Goal: Information Seeking & Learning: Learn about a topic

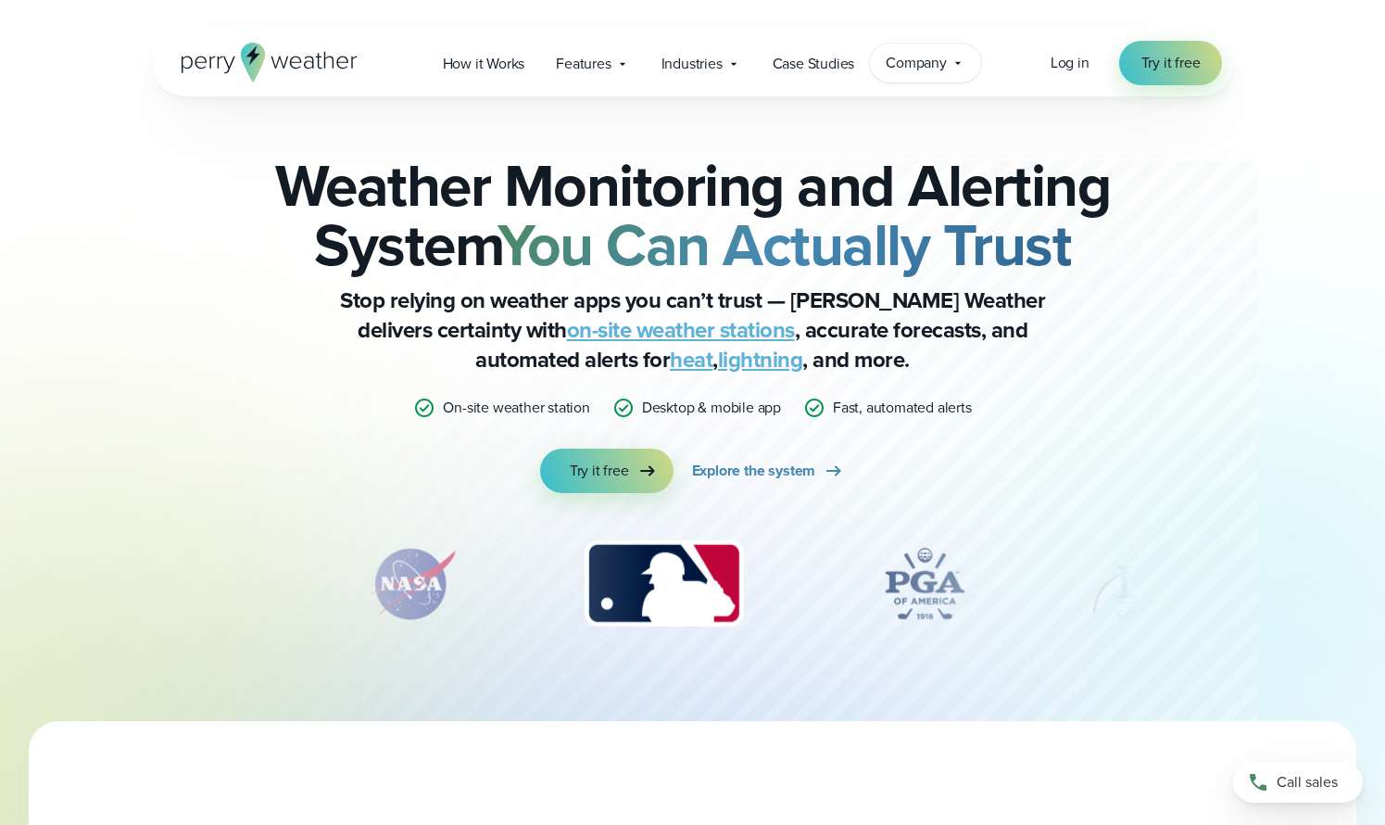
click at [963, 62] on icon at bounding box center [958, 63] width 15 height 15
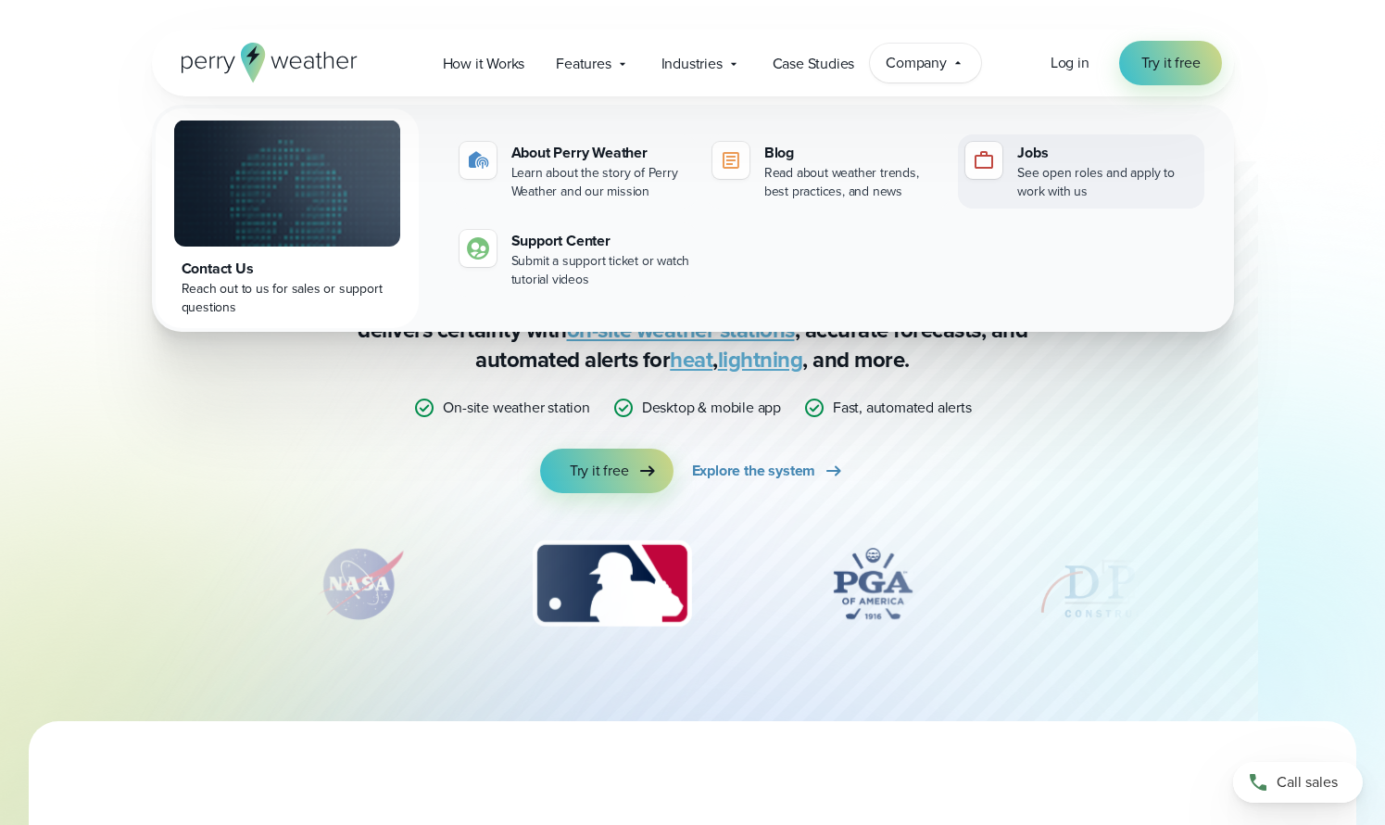
click at [1040, 152] on div "Jobs" at bounding box center [1106, 153] width 179 height 22
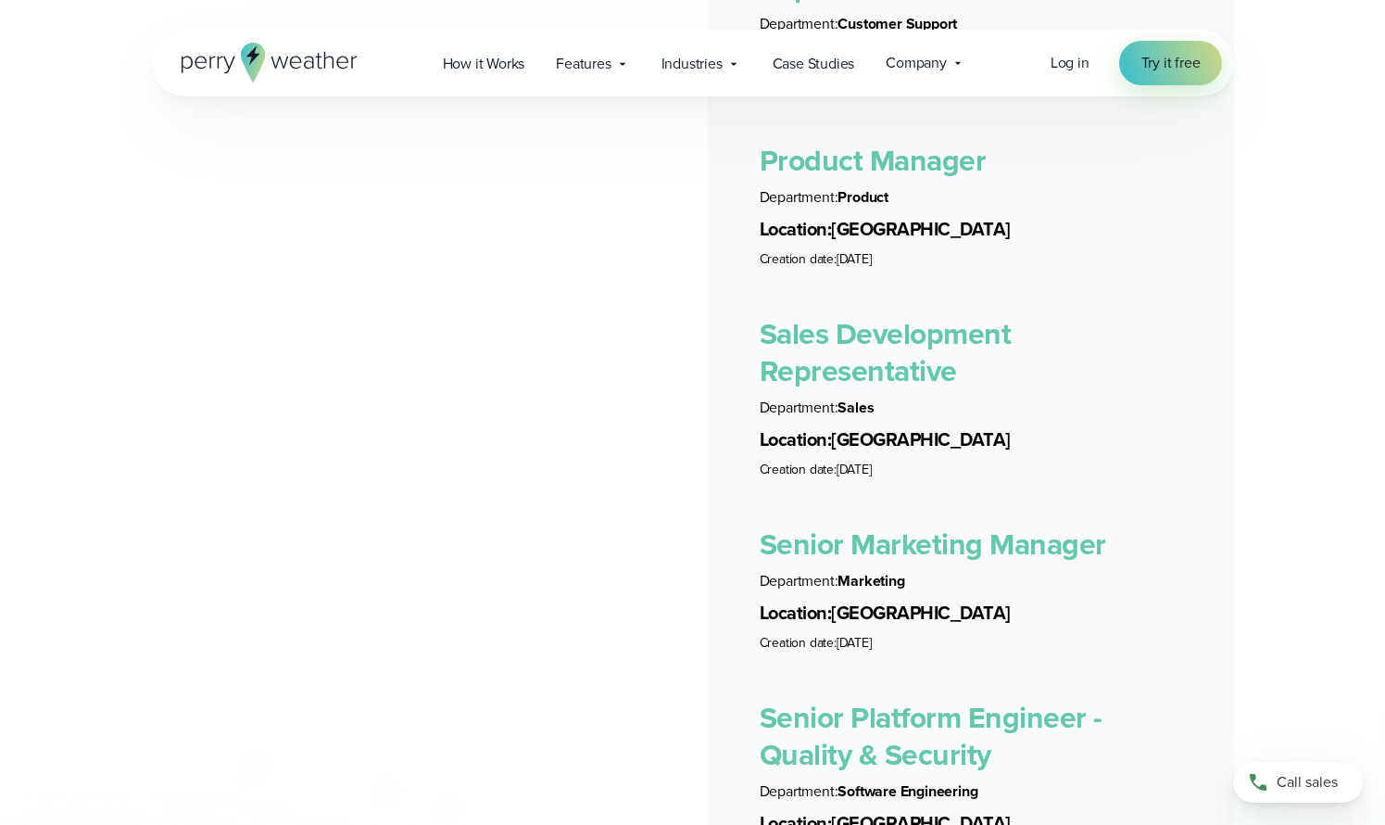
scroll to position [4073, 0]
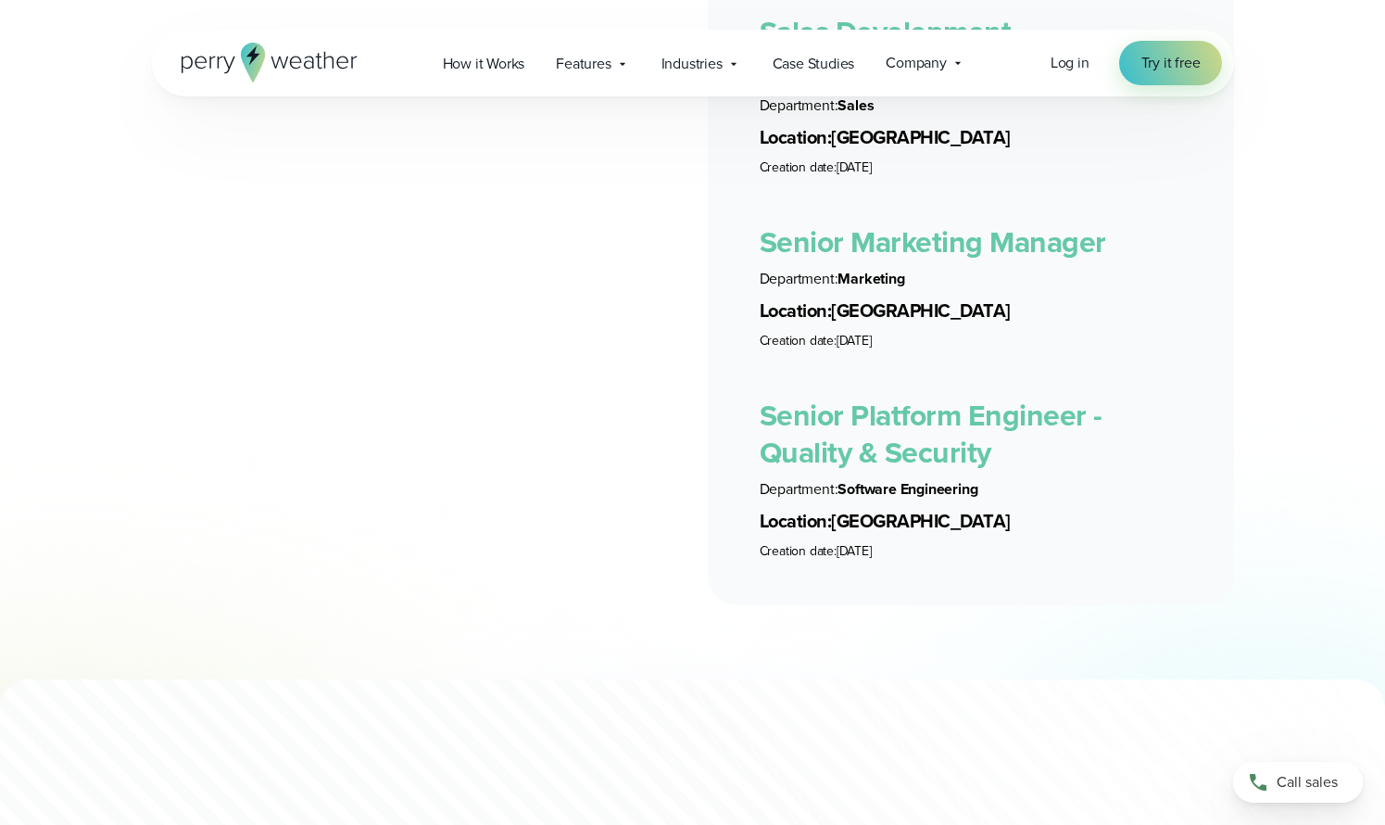
click at [883, 220] on link "Senior Marketing Manager" at bounding box center [933, 242] width 347 height 44
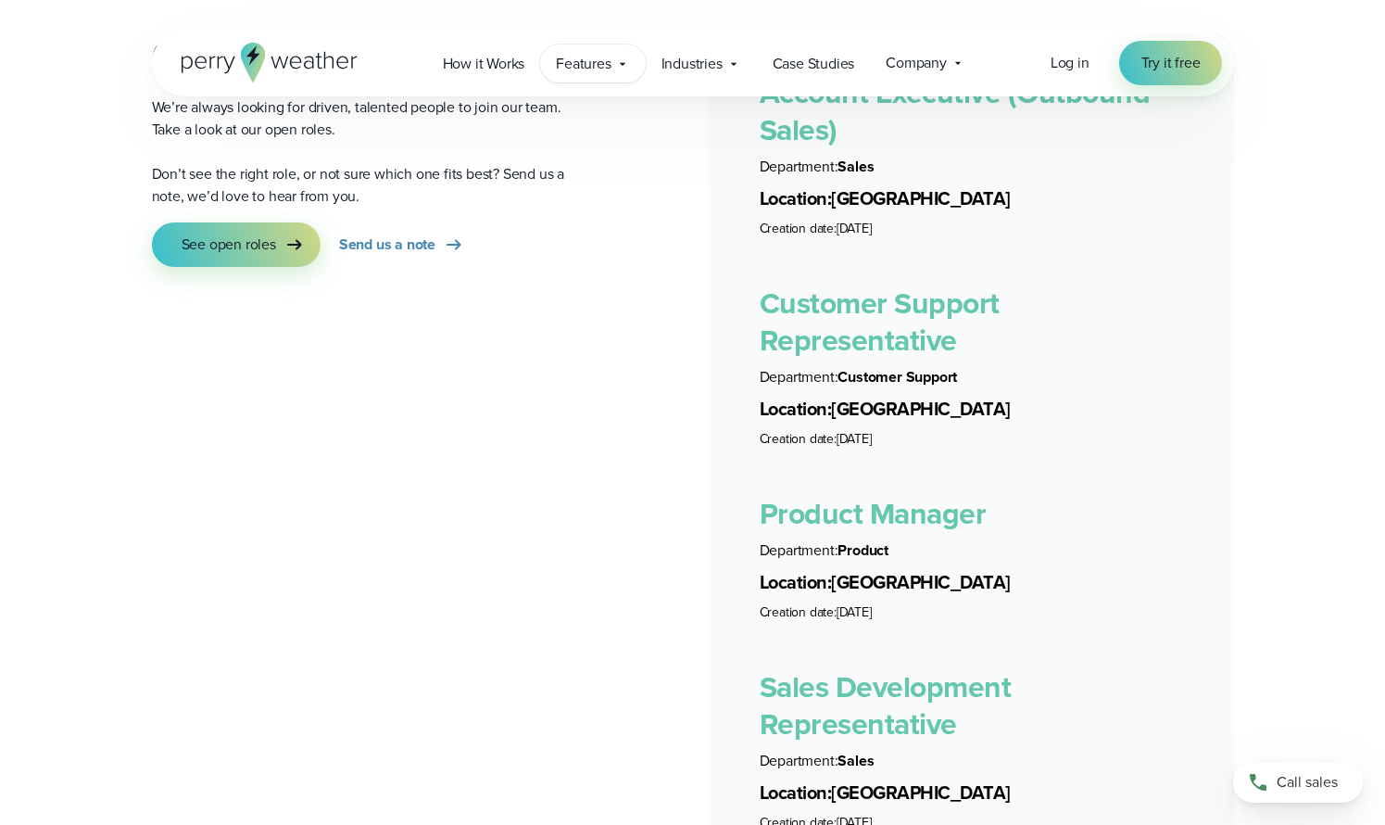
click at [599, 57] on span "Features" at bounding box center [583, 64] width 55 height 22
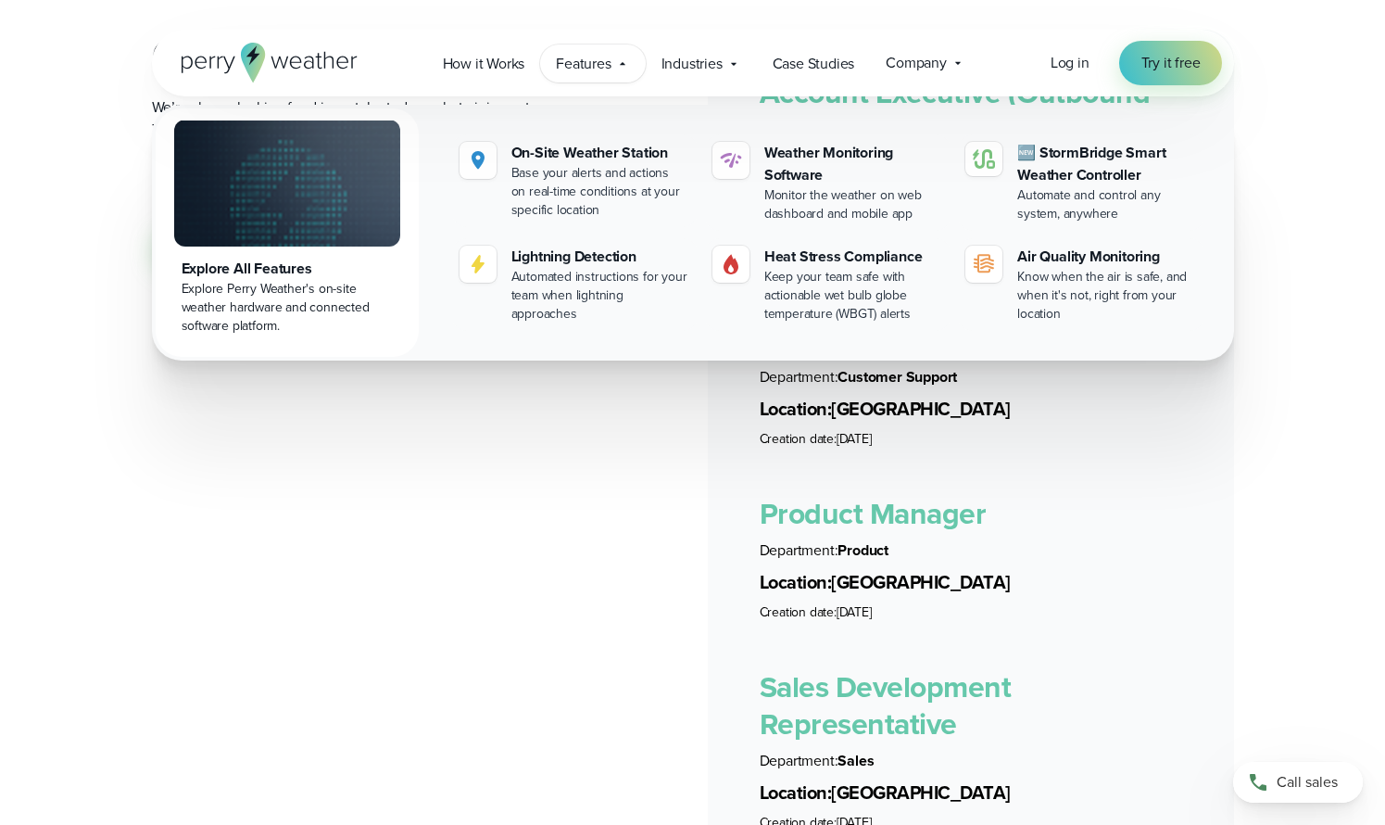
click at [271, 265] on div "Explore All Features" at bounding box center [287, 269] width 211 height 22
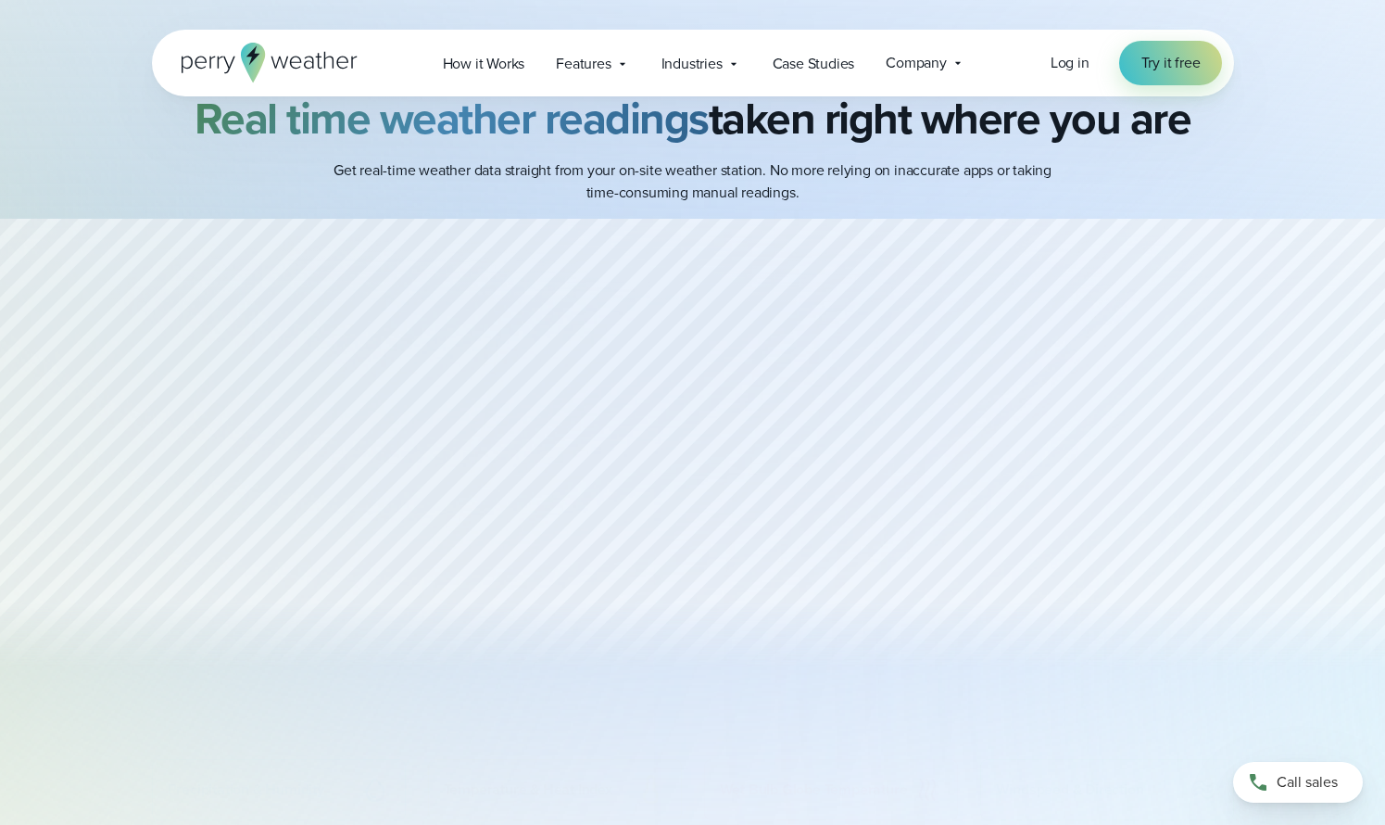
scroll to position [825, 0]
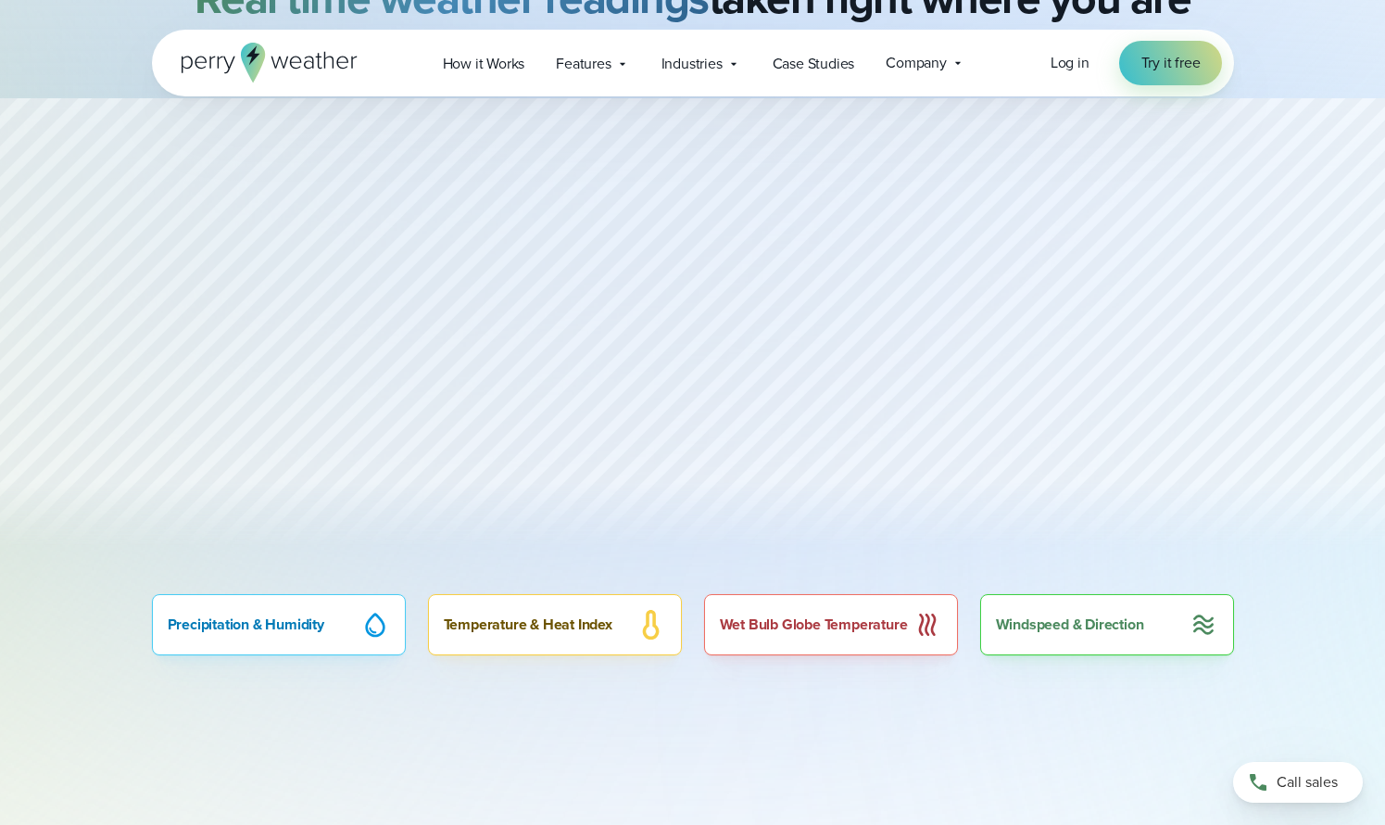
click at [822, 620] on div "Wet Bulb Globe Temperature" at bounding box center [831, 624] width 254 height 61
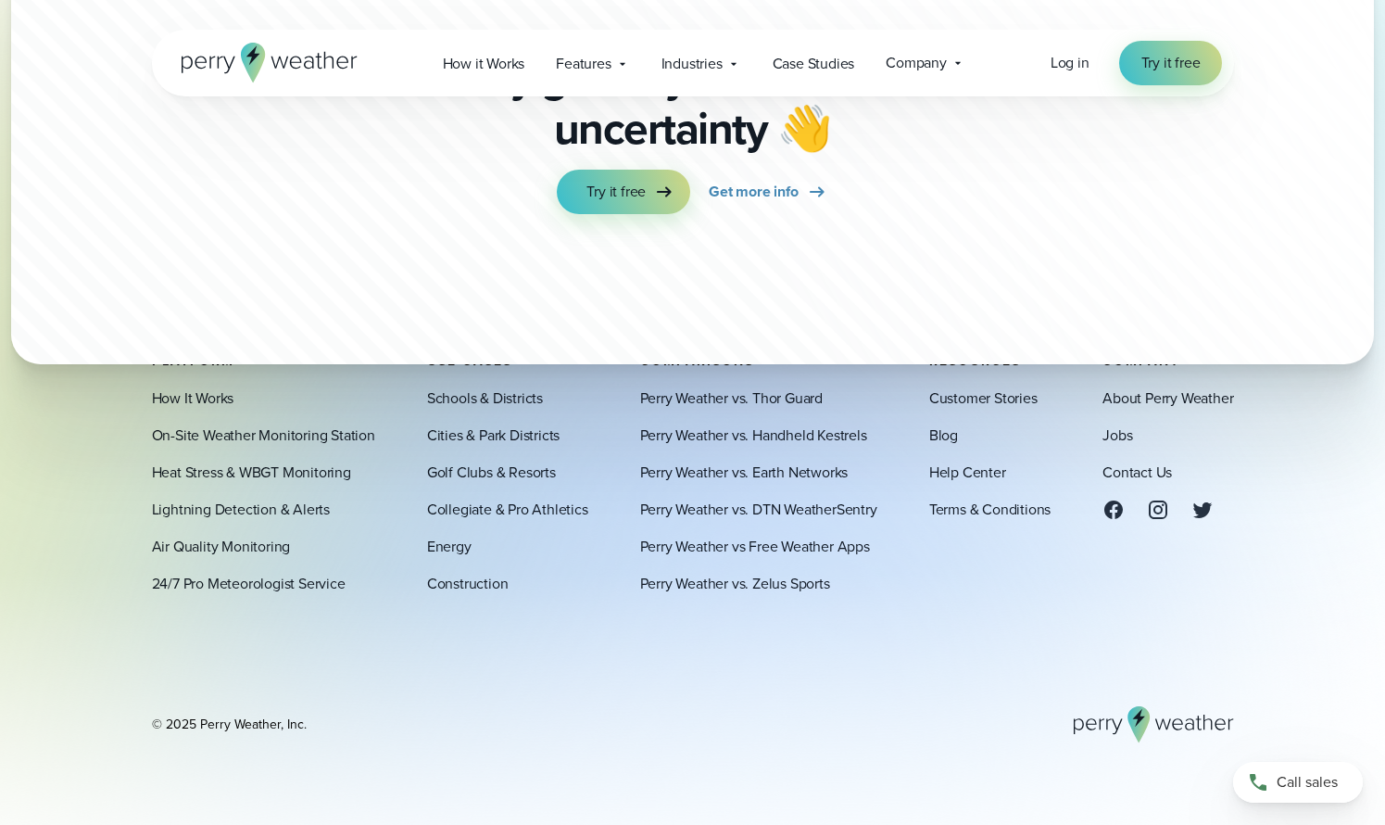
scroll to position [6476, 0]
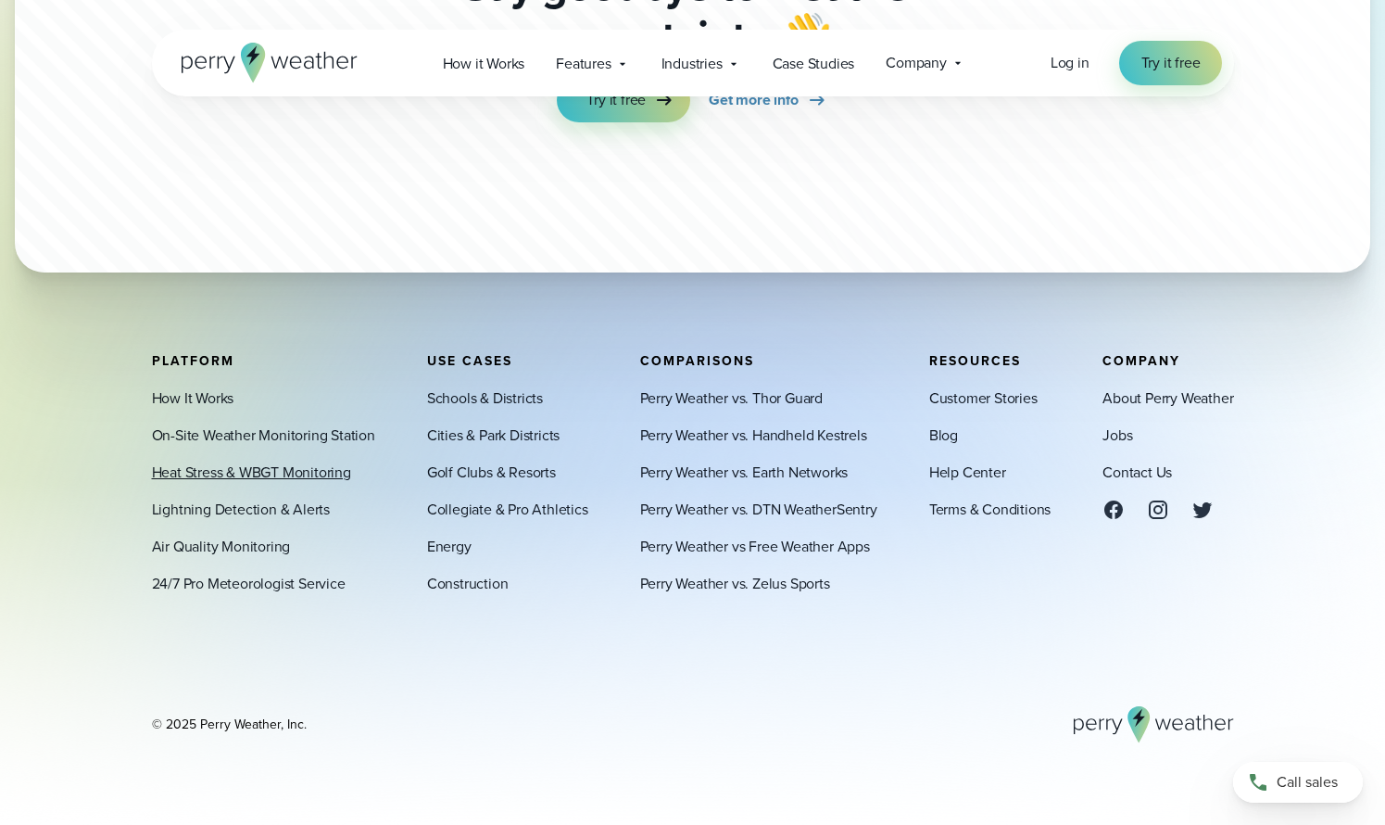
click at [277, 474] on link "Heat Stress & WBGT Monitoring" at bounding box center [251, 472] width 199 height 22
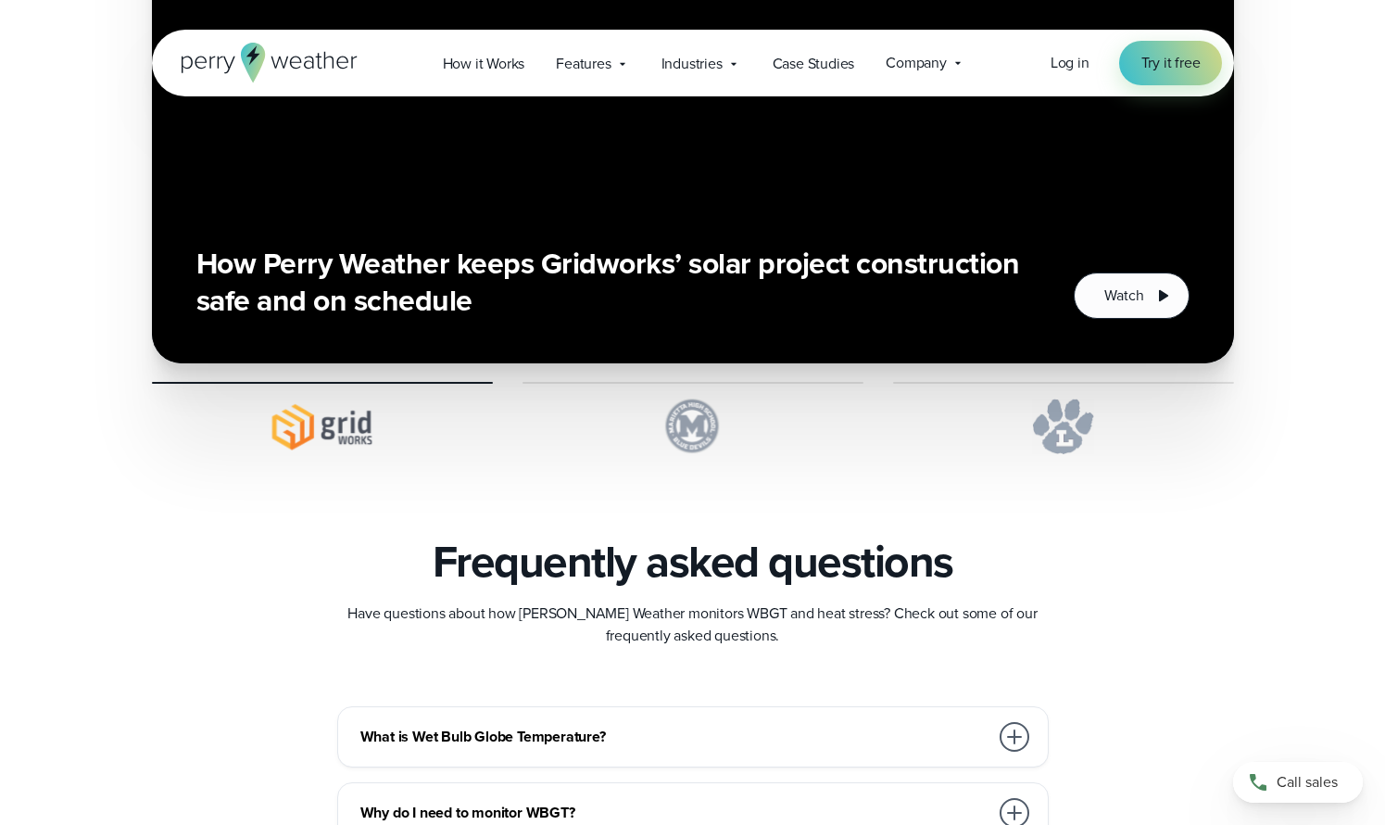
scroll to position [4911, 0]
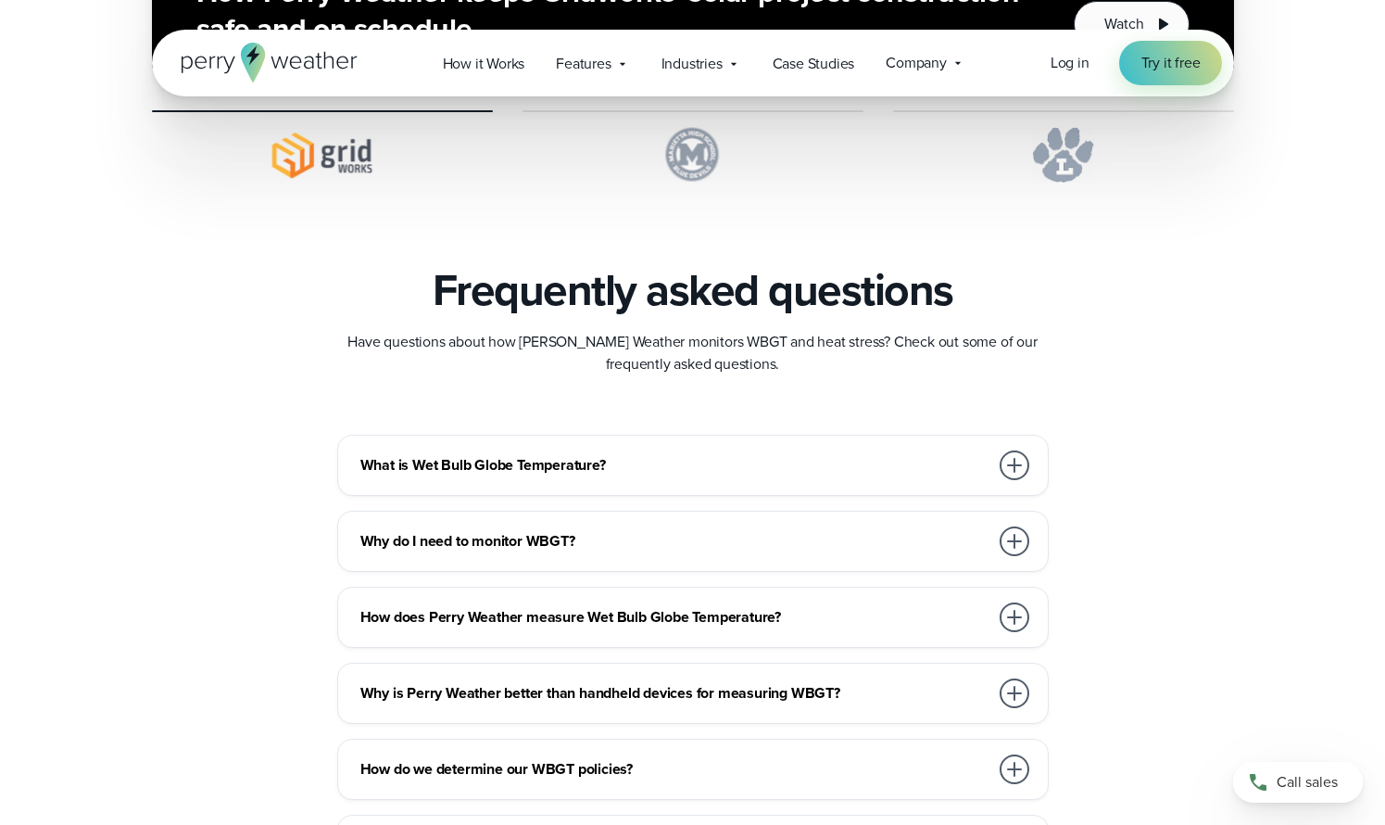
click at [1015, 470] on div at bounding box center [1015, 465] width 30 height 30
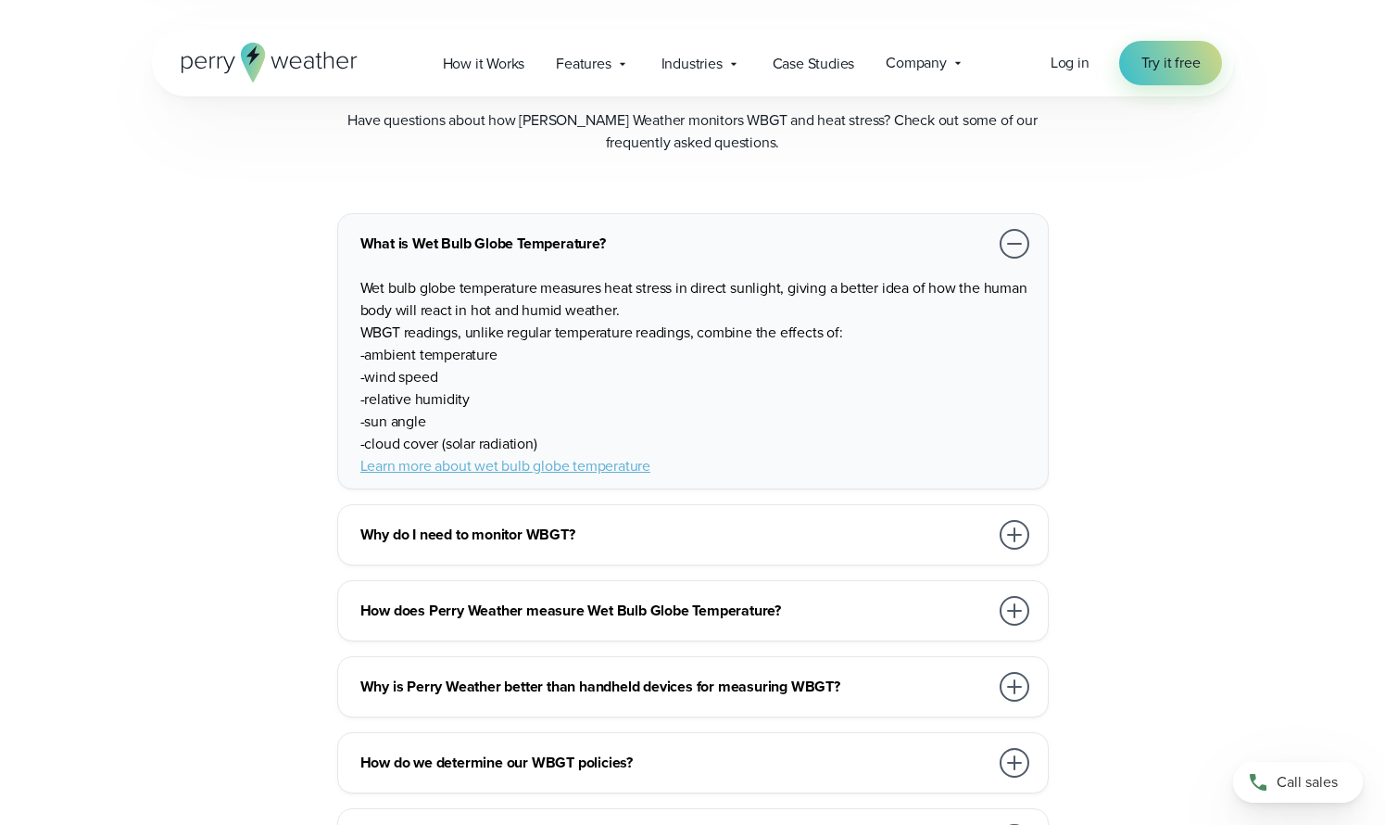
scroll to position [5135, 0]
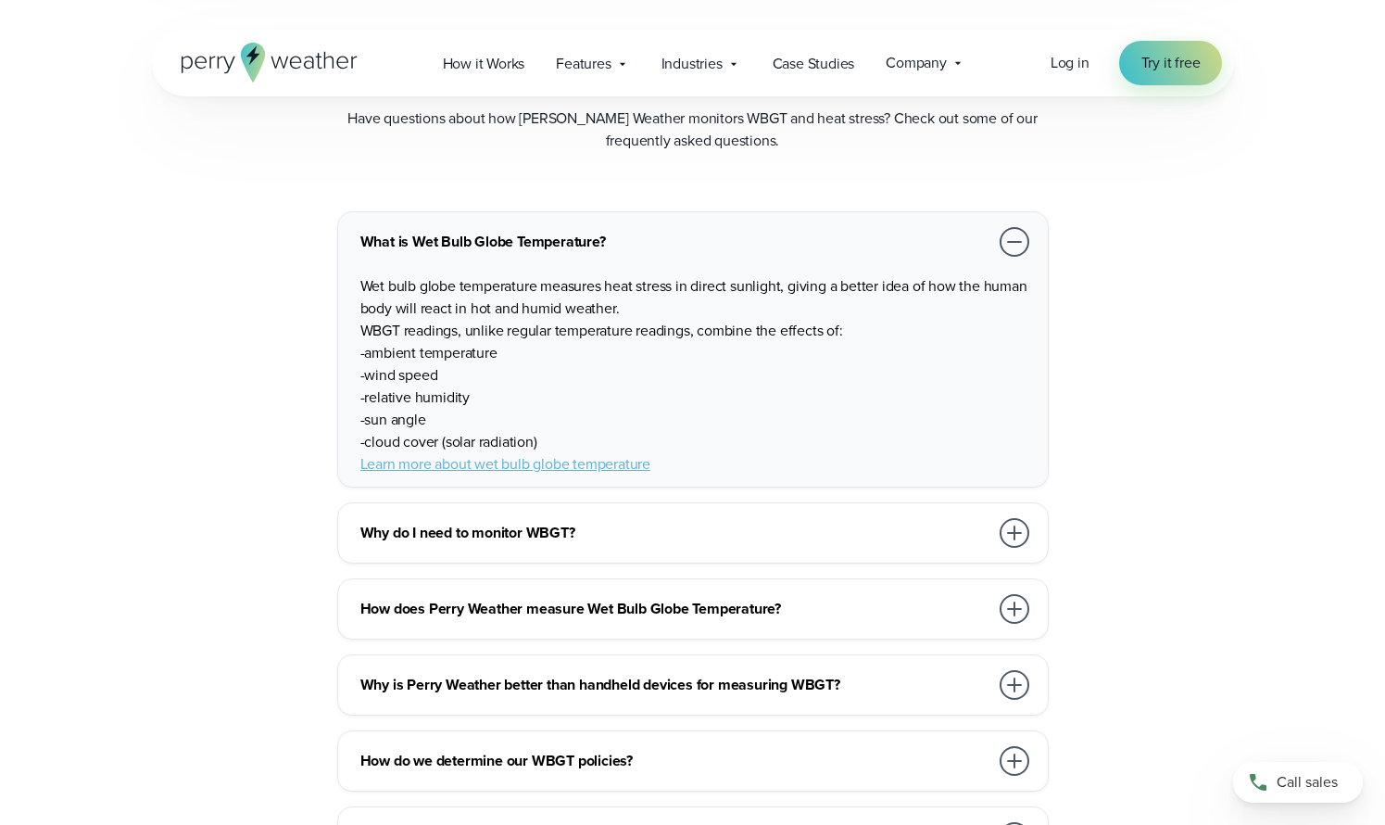
click at [1013, 531] on div at bounding box center [1015, 533] width 30 height 30
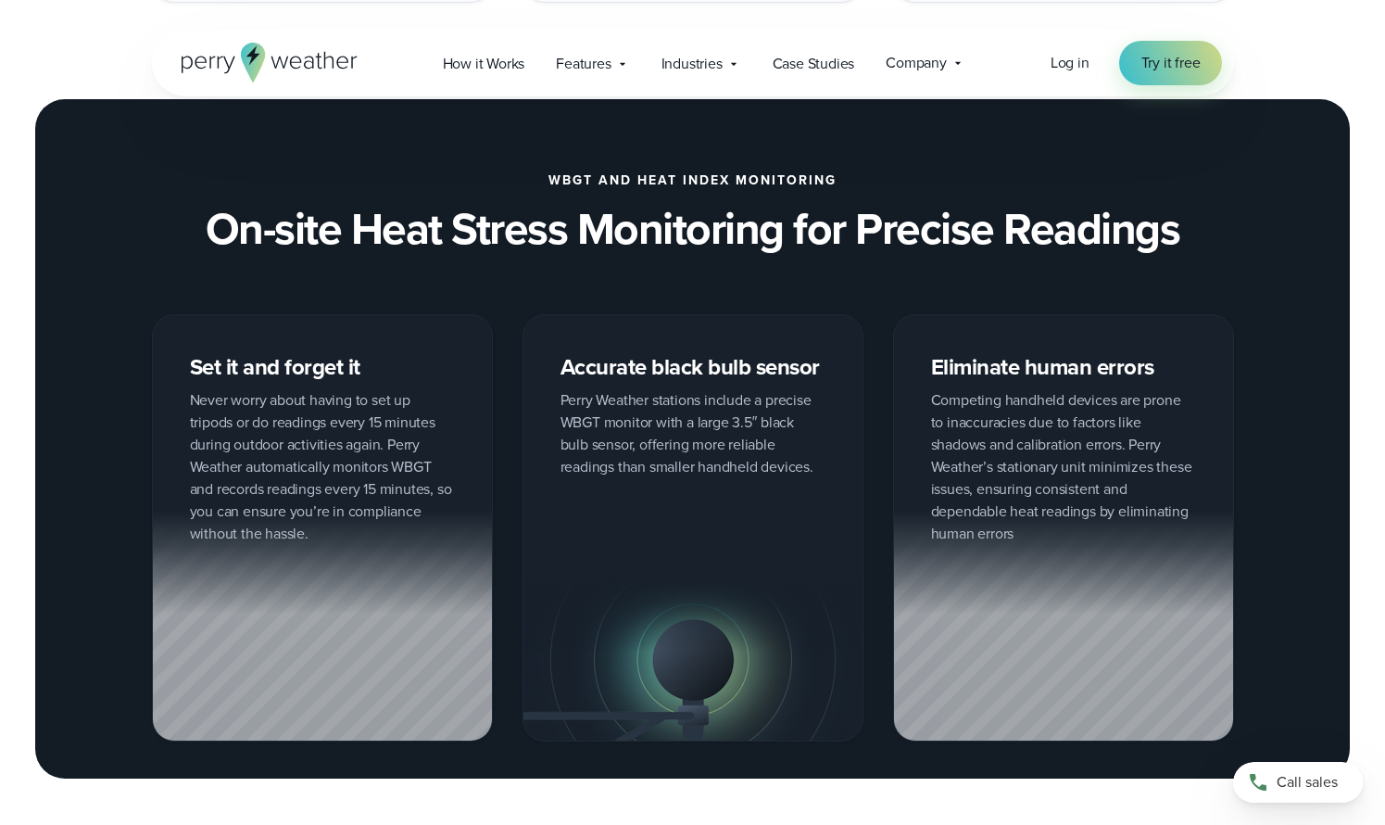
scroll to position [0, 0]
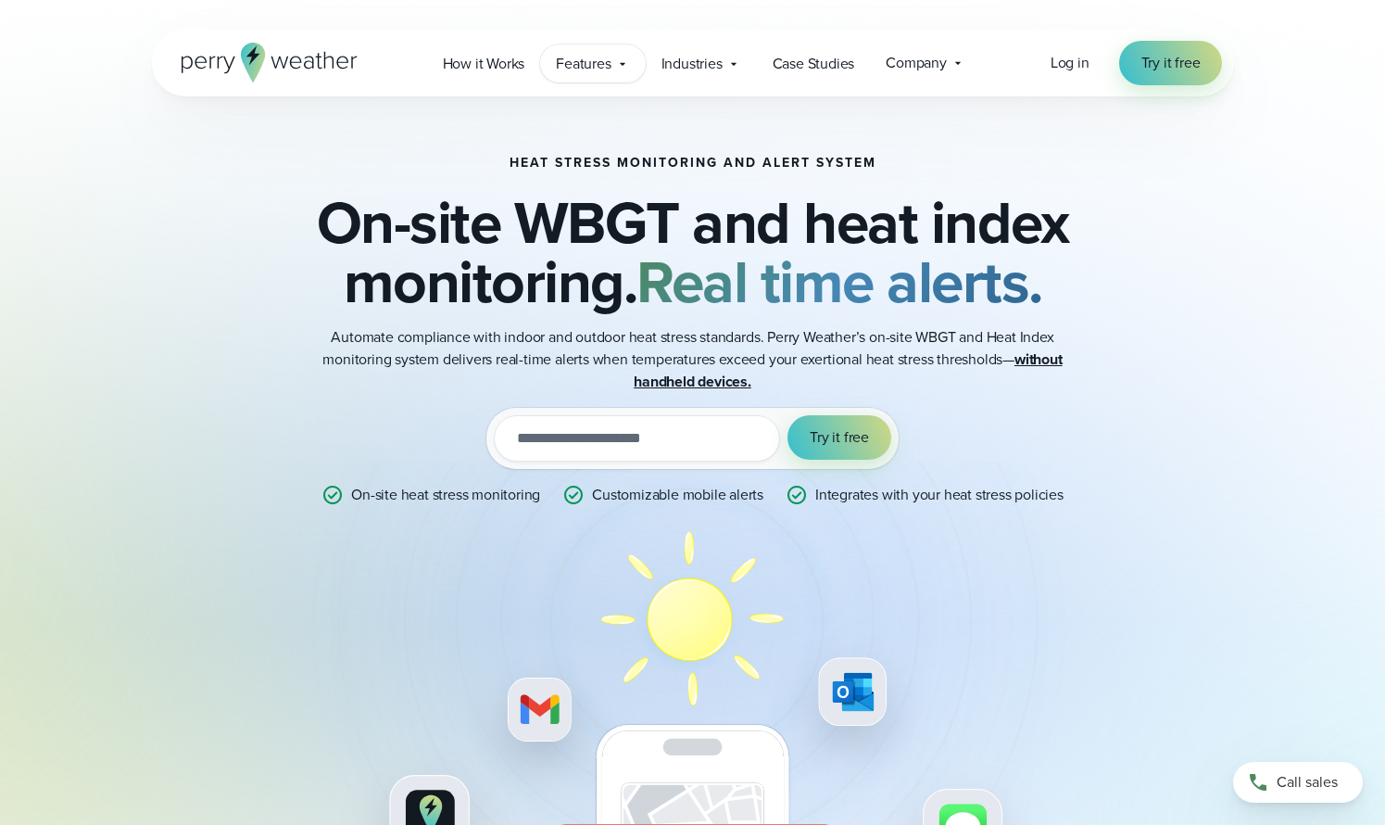
click at [599, 61] on span "Features" at bounding box center [583, 64] width 55 height 22
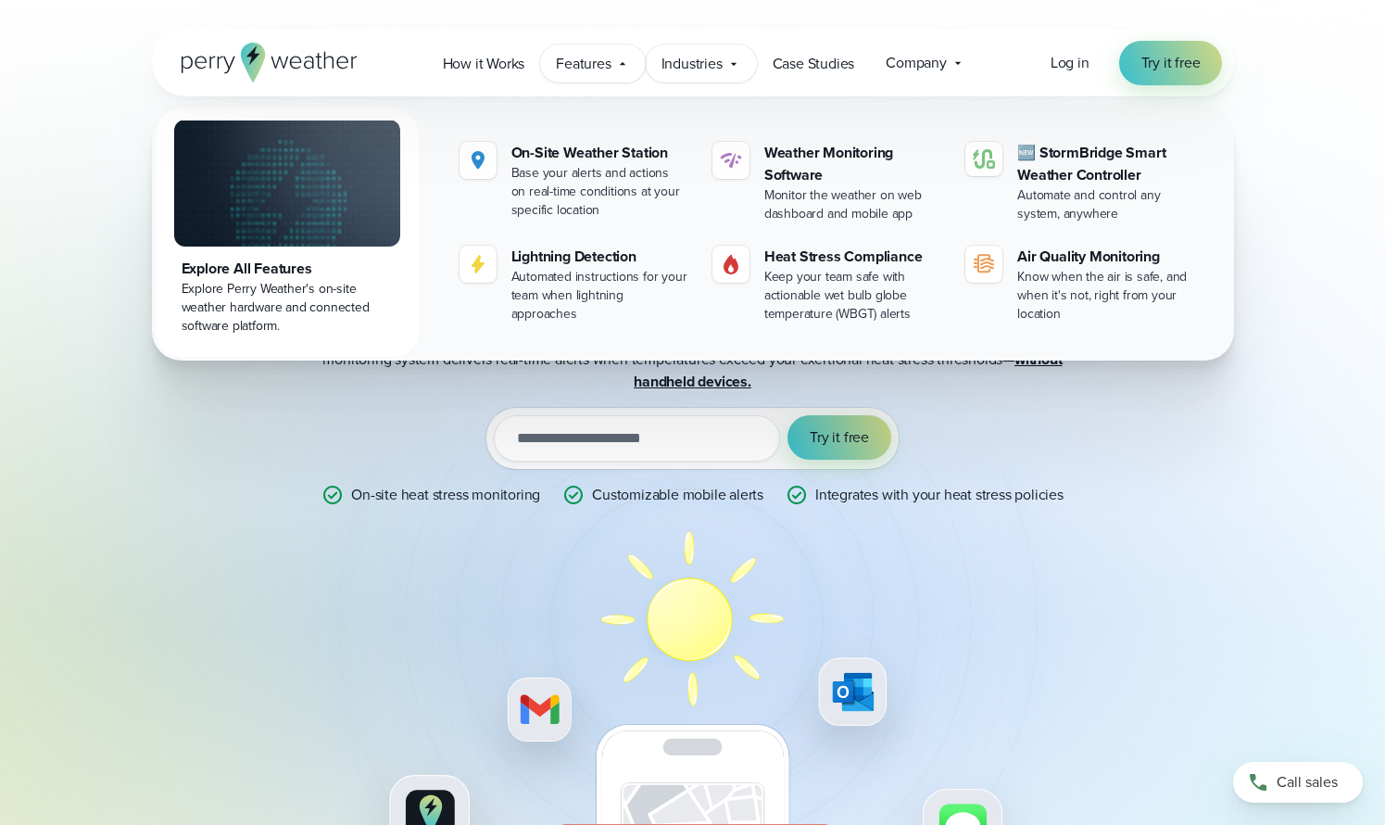
click at [709, 59] on span "Industries" at bounding box center [692, 64] width 61 height 22
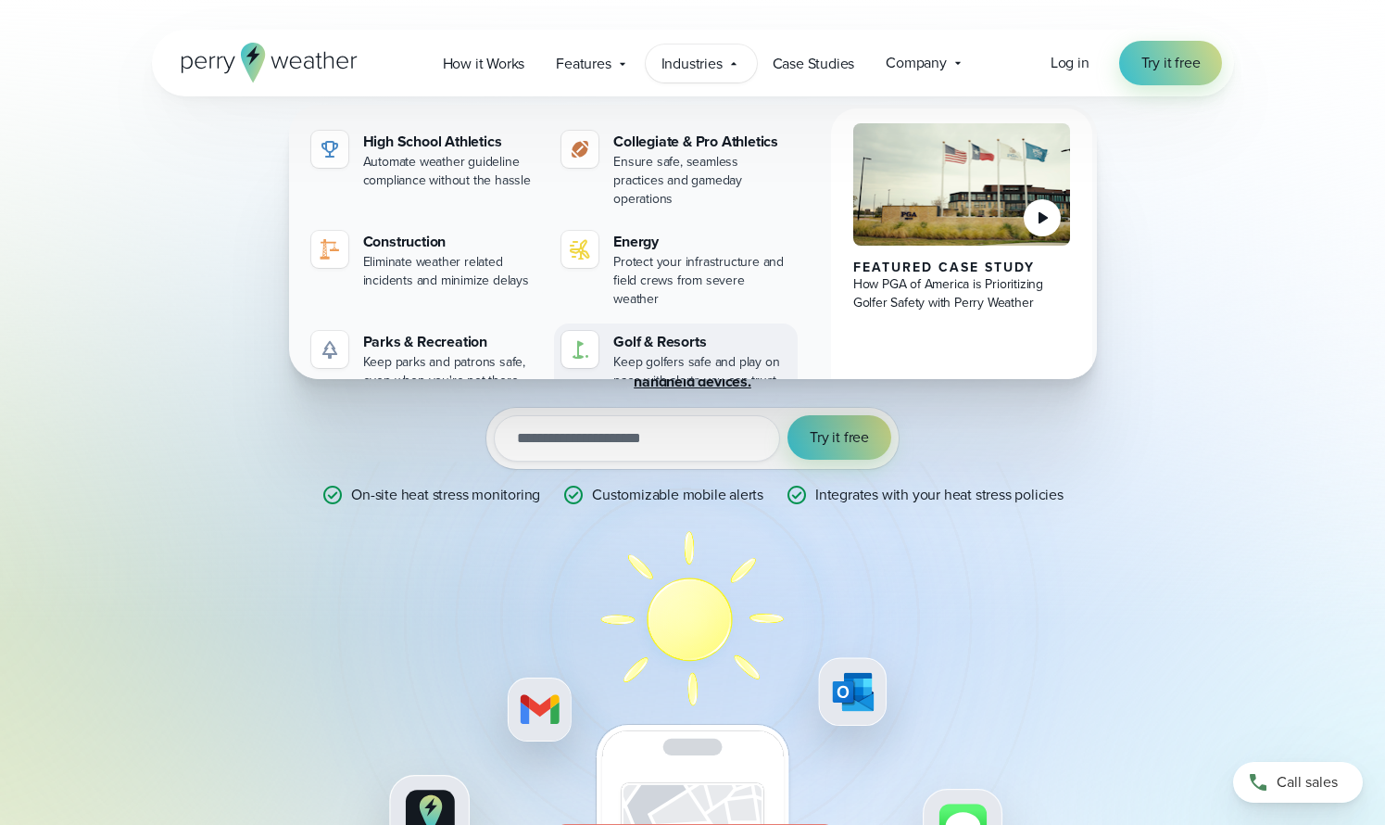
click at [684, 331] on div "Golf & Resorts" at bounding box center [701, 342] width 177 height 22
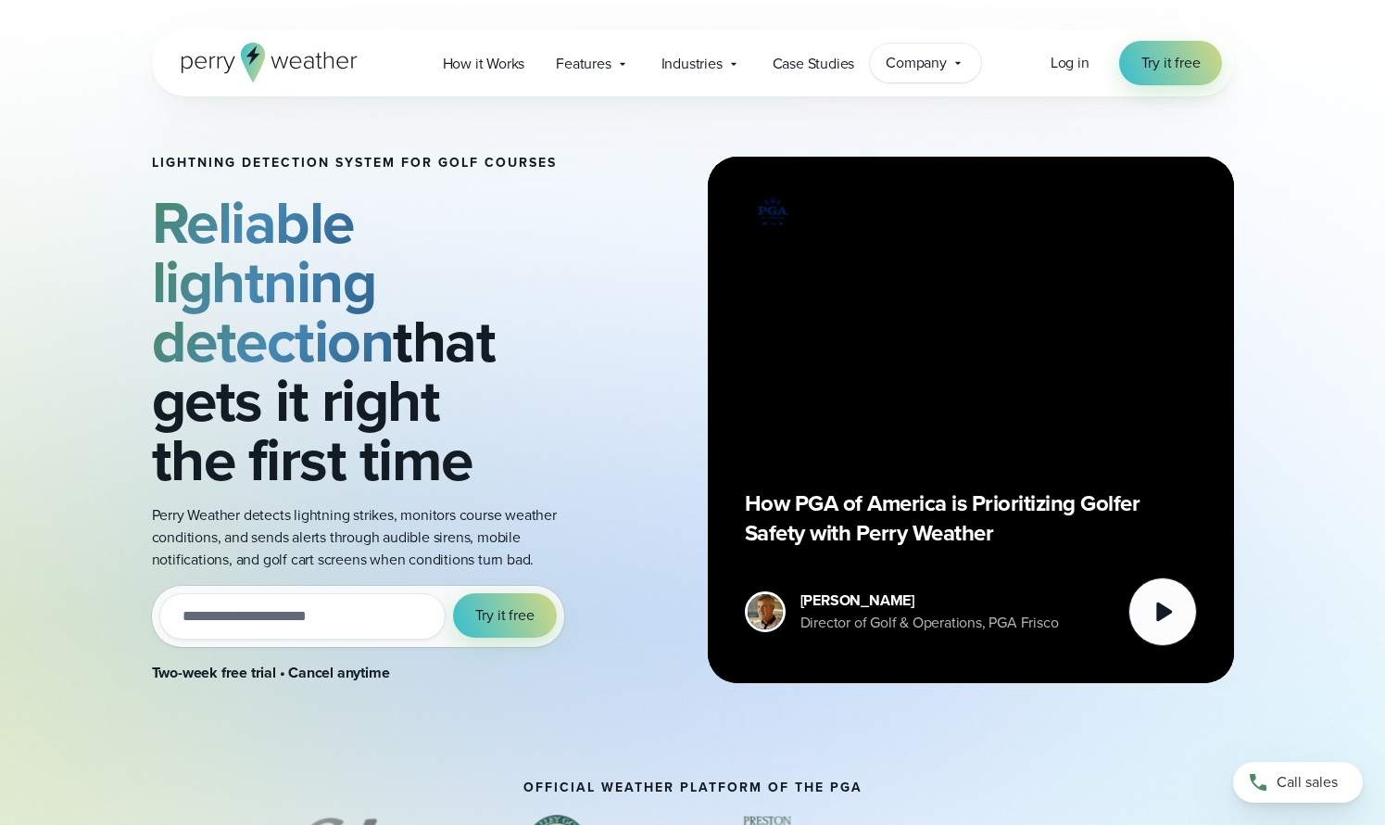
click at [902, 74] on div "Company Contact Us Reach out to us for sales or support questions" at bounding box center [925, 63] width 111 height 39
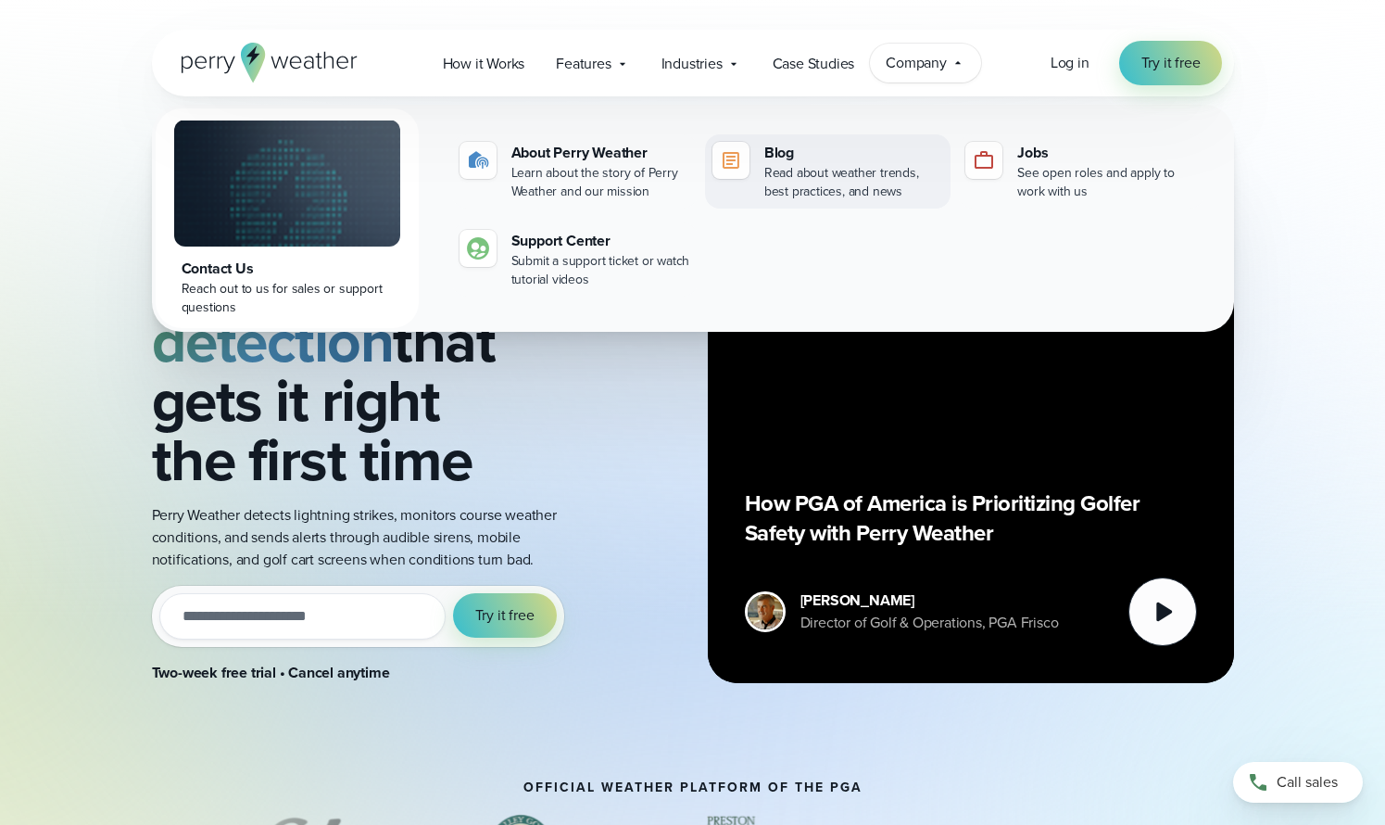
click at [780, 151] on div "Blog" at bounding box center [853, 153] width 179 height 22
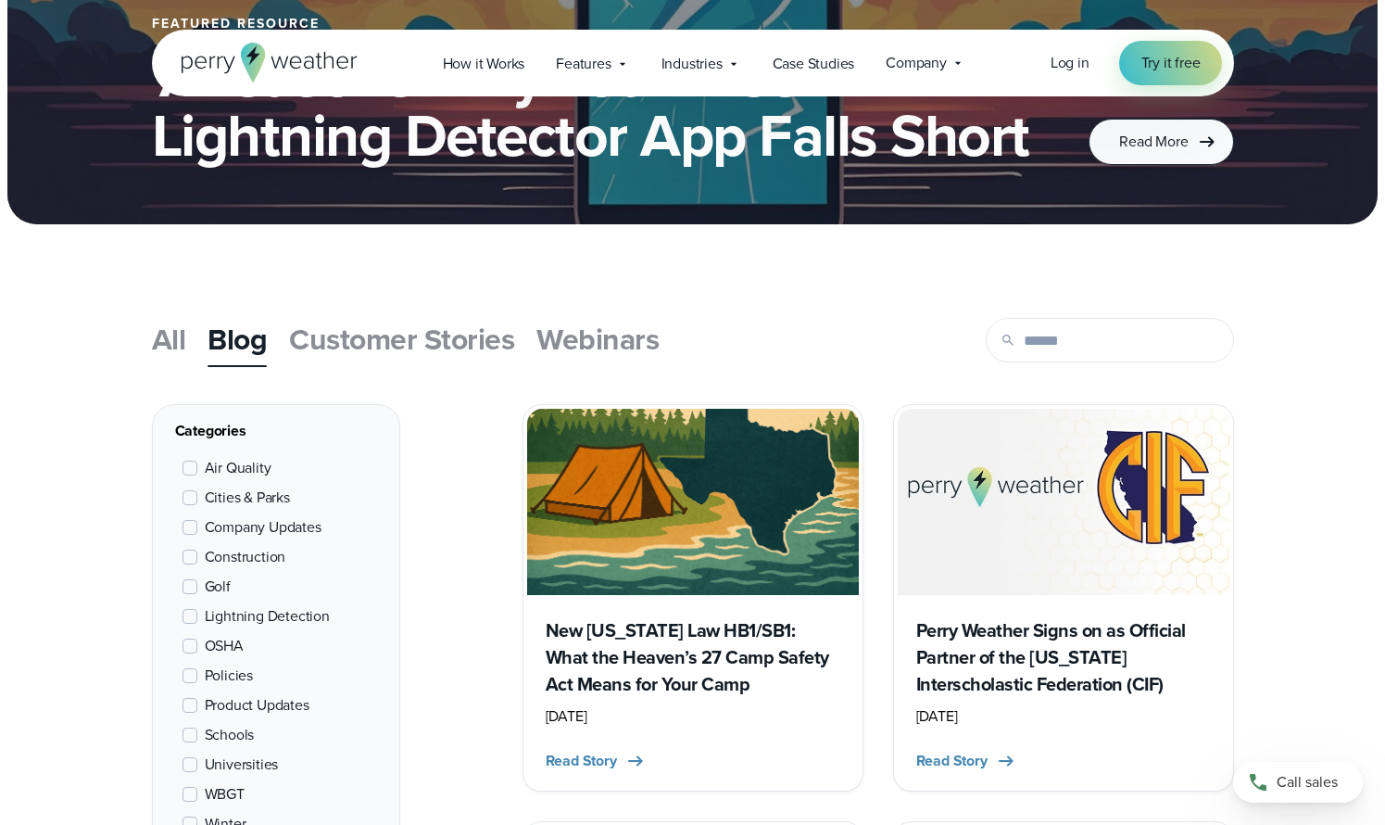
scroll to position [418, 0]
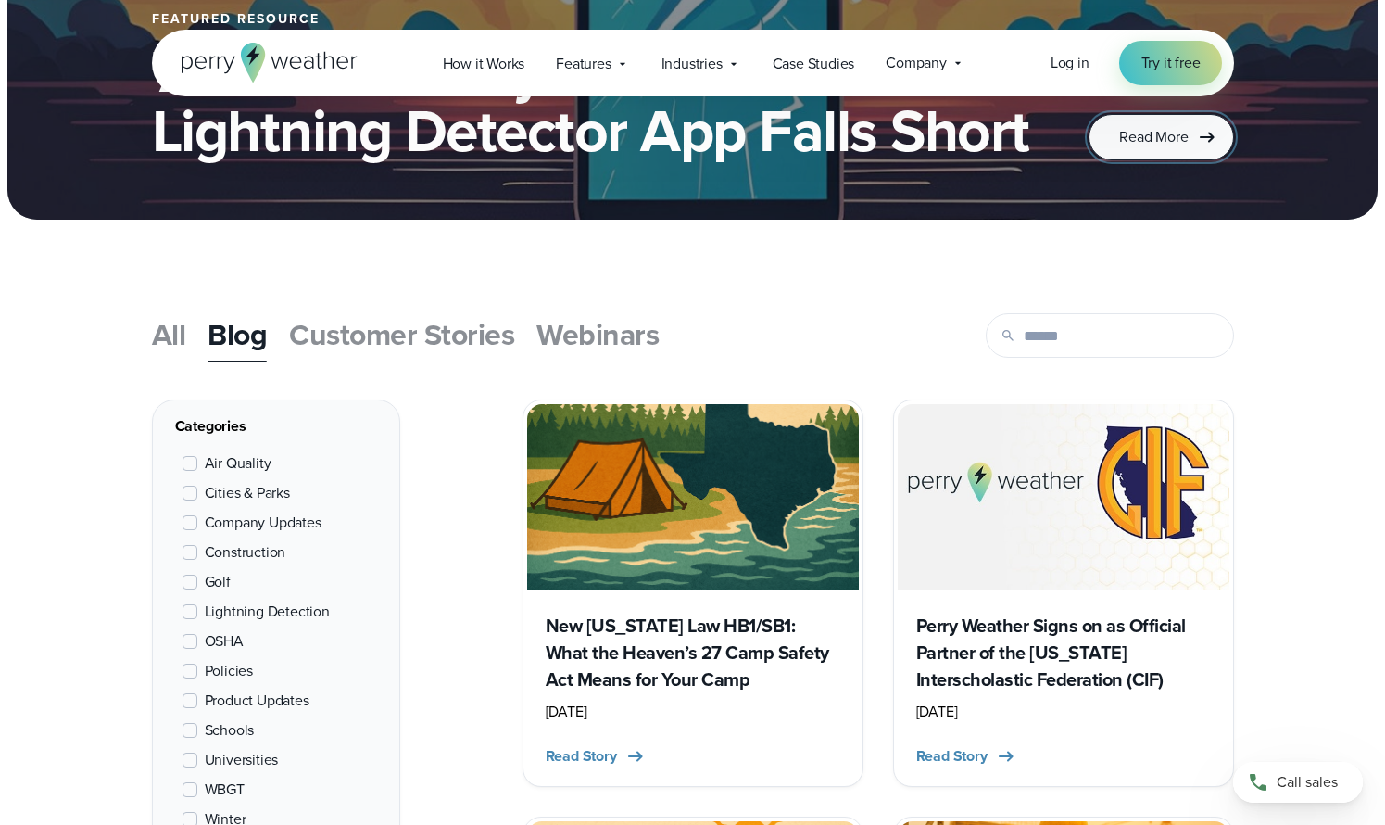
click at [1149, 148] on link "Read More" at bounding box center [1161, 137] width 145 height 46
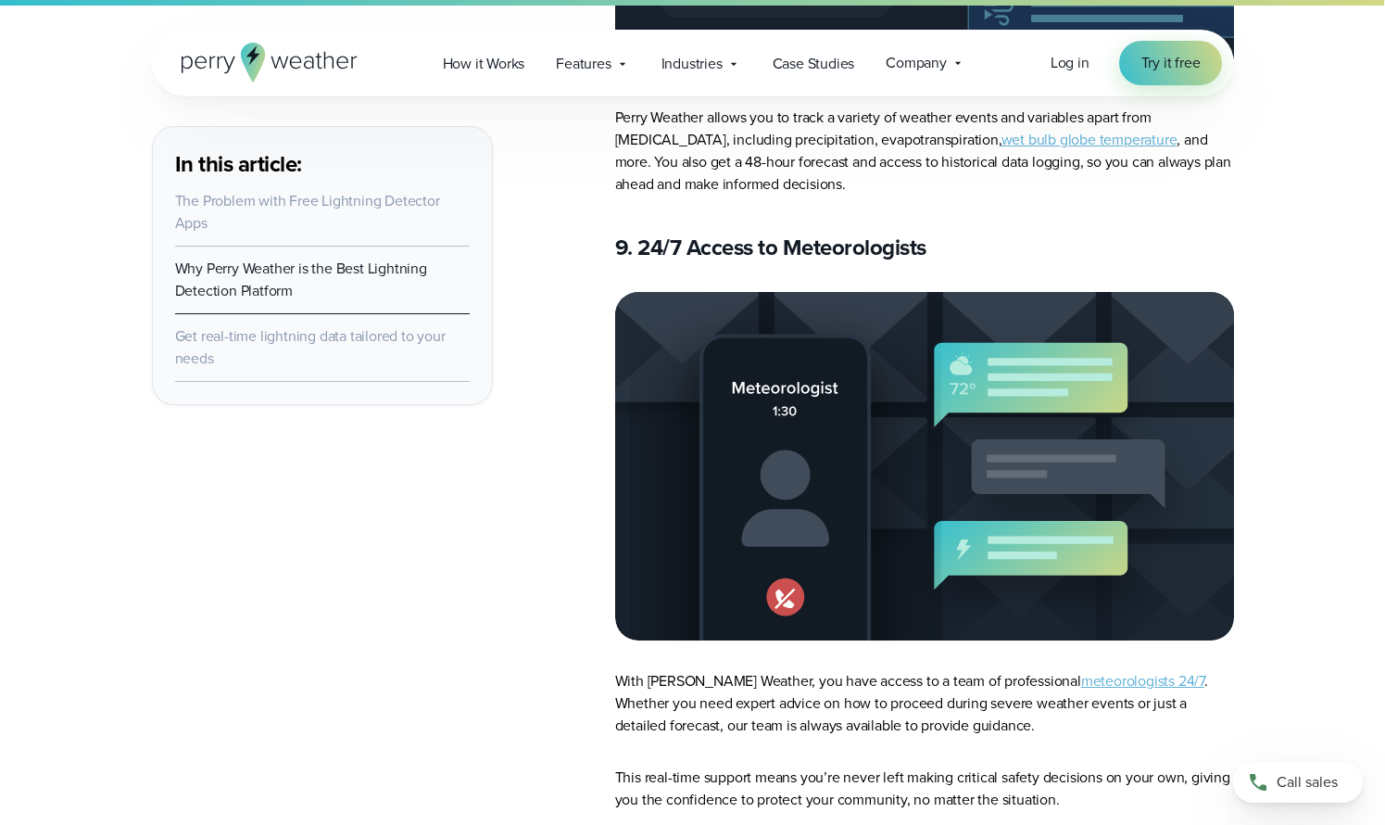
scroll to position [9581, 0]
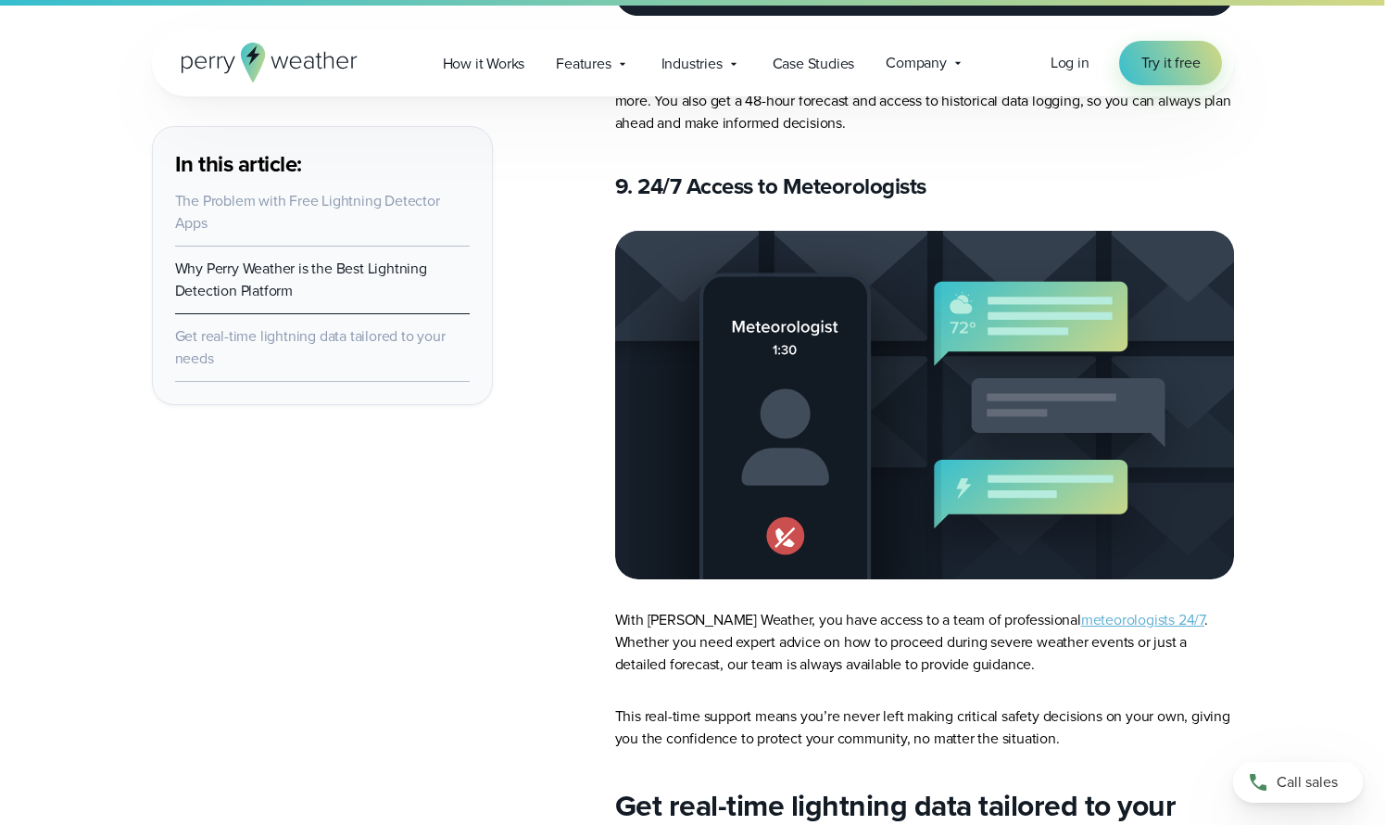
click at [1081, 609] on link "meteorologists 24/7" at bounding box center [1142, 619] width 123 height 21
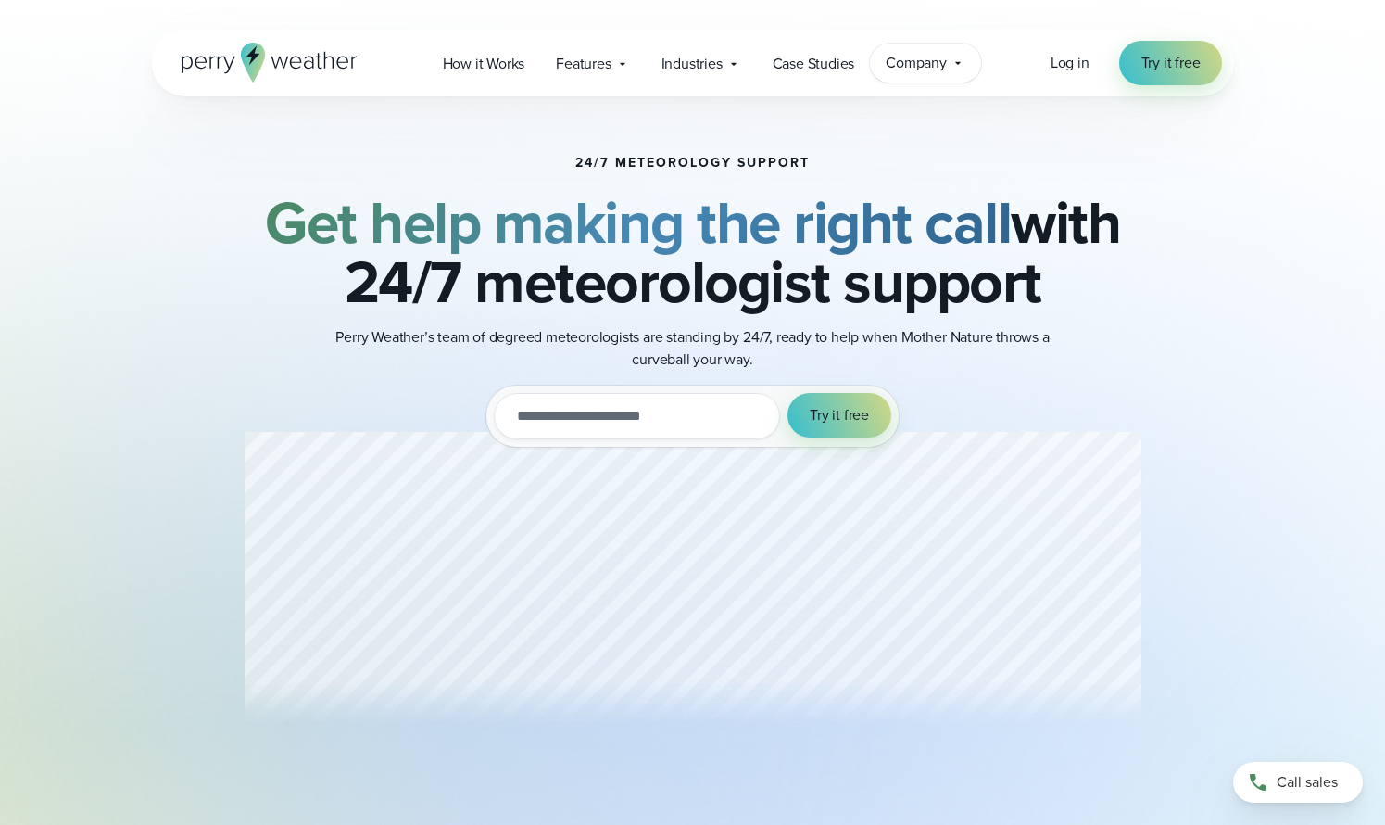
click at [939, 61] on span "Company" at bounding box center [916, 63] width 61 height 22
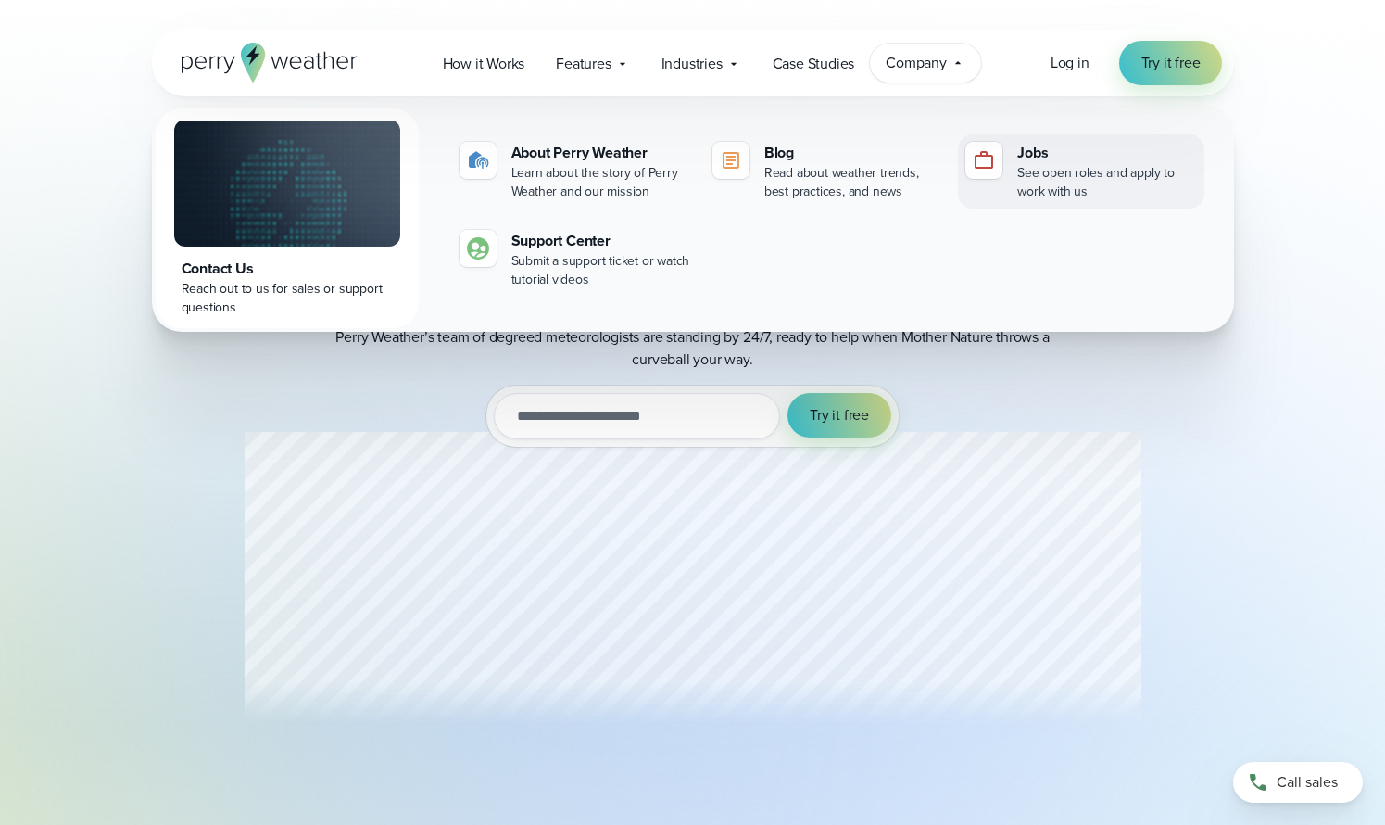
click at [992, 160] on img at bounding box center [984, 160] width 22 height 22
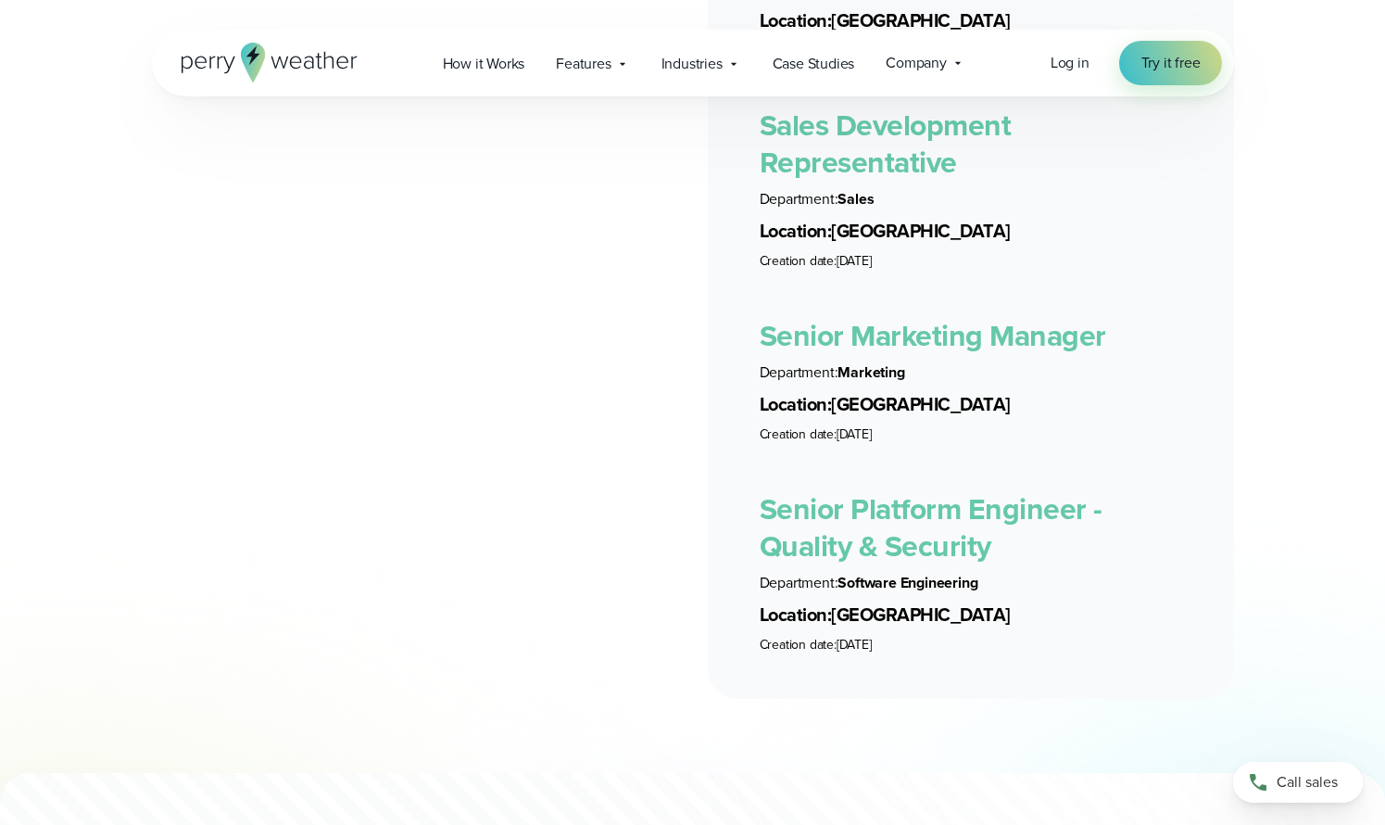
scroll to position [3962, 0]
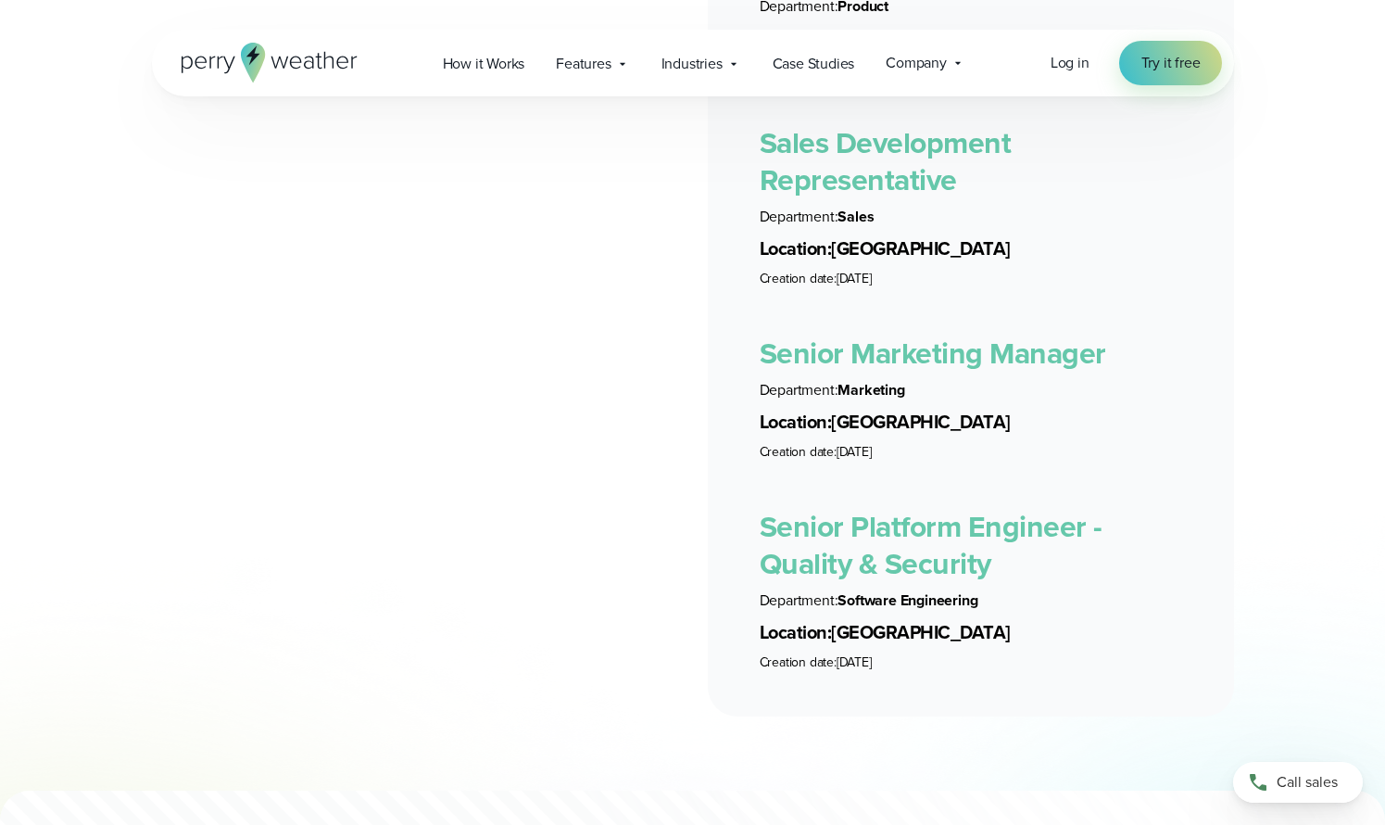
click at [832, 331] on link "Senior Marketing Manager" at bounding box center [933, 353] width 347 height 44
